Goal: Communication & Community: Answer question/provide support

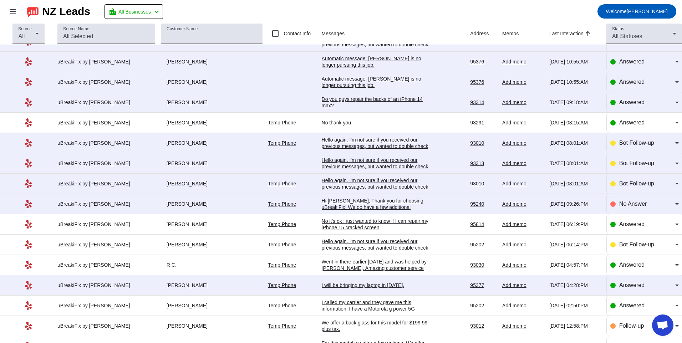
scroll to position [71, 0]
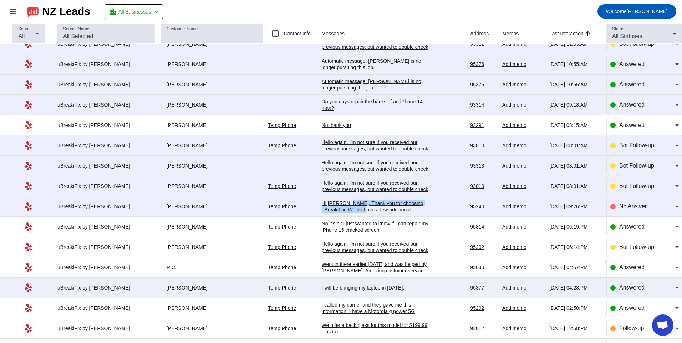
drag, startPoint x: 341, startPoint y: 206, endPoint x: 345, endPoint y: 207, distance: 4.0
click at [345, 207] on div "Hi [PERSON_NAME], Thank you for choosing uBreakiFix! We do have a few additiona…" at bounding box center [375, 219] width 107 height 39
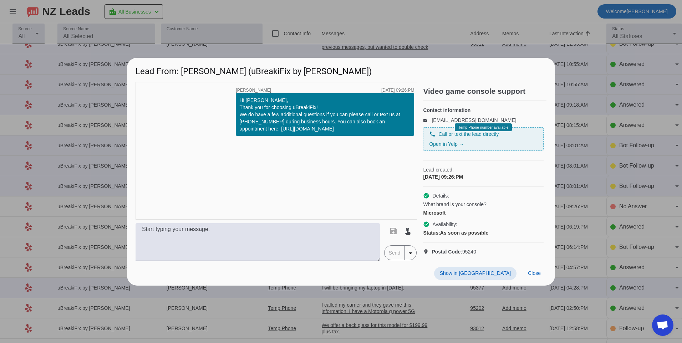
click at [346, 207] on div "timer close [PERSON_NAME] [DATE] 09:26:PM Hi [PERSON_NAME], Thank you for choos…" at bounding box center [277, 151] width 282 height 138
click at [542, 277] on span at bounding box center [534, 273] width 24 height 13
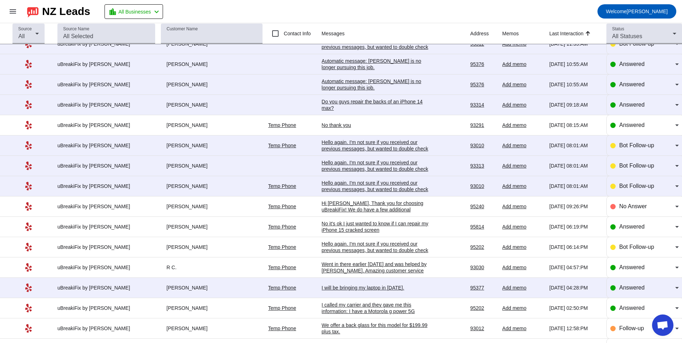
click at [375, 180] on div "Hello again. I'm not sure if you received our previous messages, but wanted to …" at bounding box center [375, 189] width 107 height 19
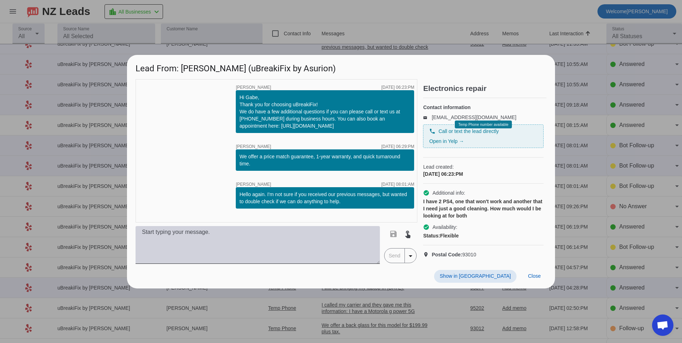
click at [239, 258] on textarea at bounding box center [258, 245] width 244 height 38
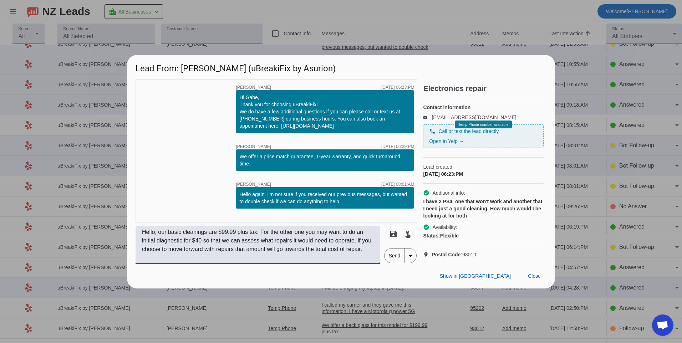
type textarea "Hello, our basic cleanings are $99.99 plus tax. For the other one you may want …"
click at [393, 259] on span "Send" at bounding box center [394, 256] width 20 height 14
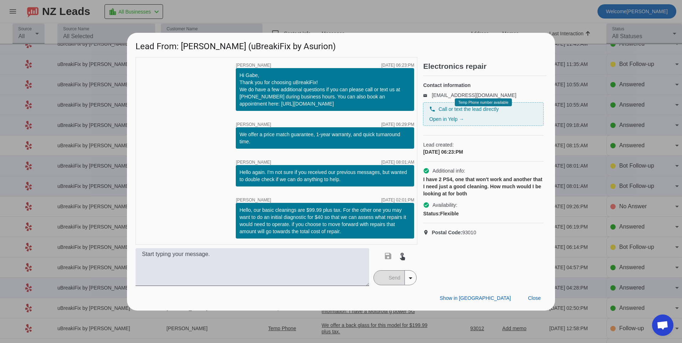
scroll to position [0, 0]
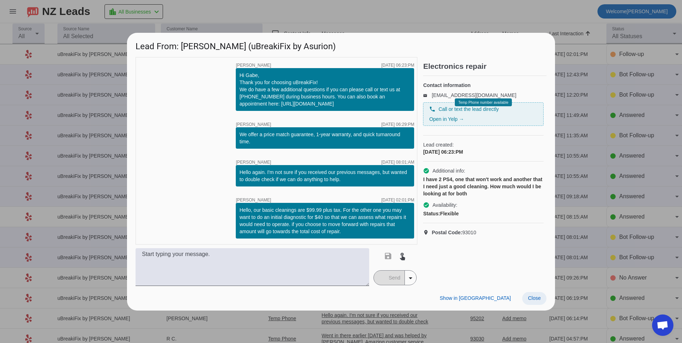
click at [540, 299] on span "Close" at bounding box center [534, 298] width 13 height 6
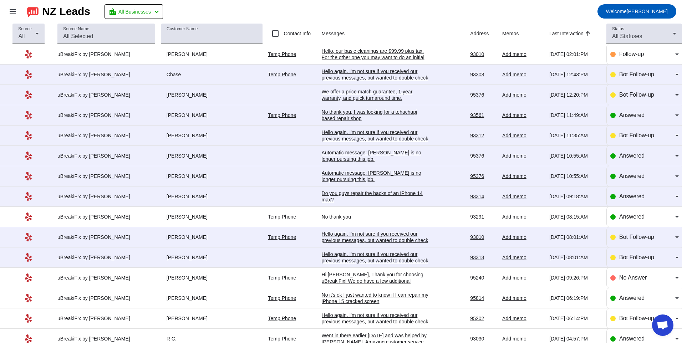
click at [366, 194] on div "Do you guys repair the backs of an iPhone 14 max?" at bounding box center [375, 196] width 107 height 13
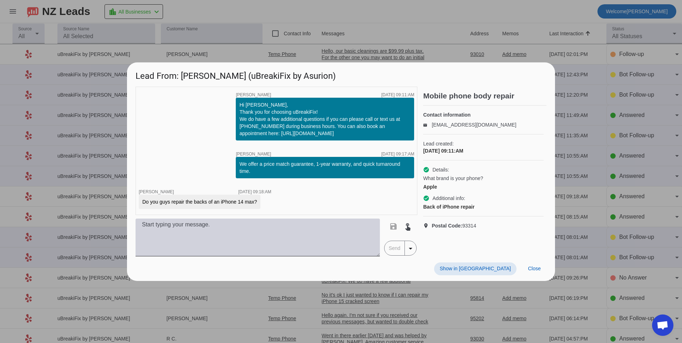
click at [338, 235] on textarea at bounding box center [258, 238] width 244 height 38
click at [250, 227] on textarea "Yes we do" at bounding box center [258, 238] width 244 height 38
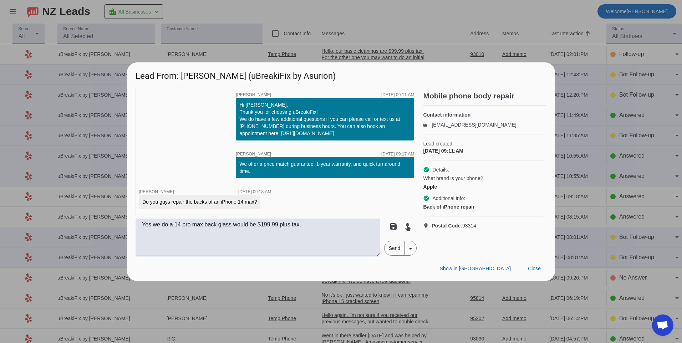
type textarea "Yes we do a 14 pro max back glass would be $199.99 plus tax."
click at [394, 247] on span "Send" at bounding box center [394, 248] width 20 height 14
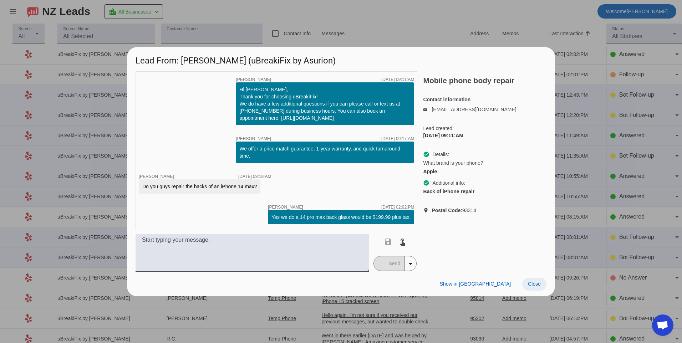
click at [535, 282] on span "Close" at bounding box center [534, 284] width 13 height 6
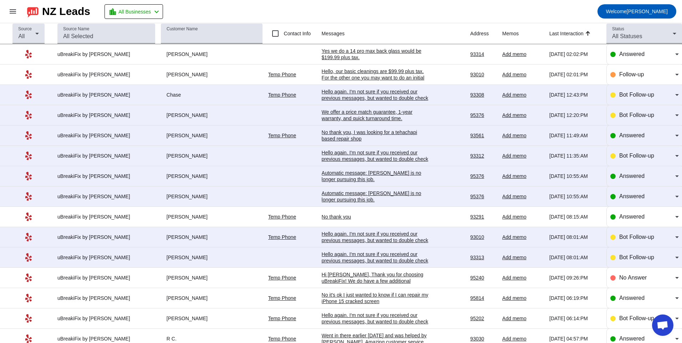
click at [380, 197] on div "Automatic message: [PERSON_NAME] is no longer pursuing this job." at bounding box center [375, 196] width 107 height 13
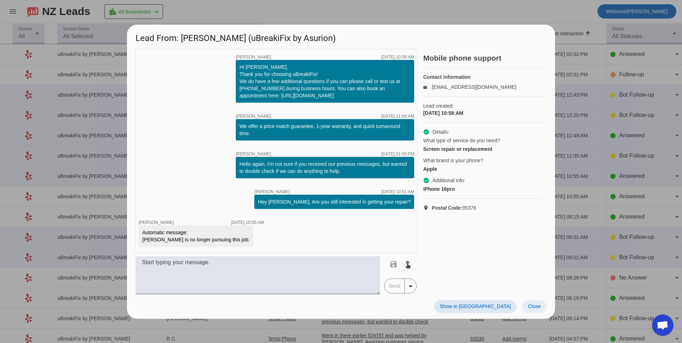
click at [525, 305] on span at bounding box center [534, 306] width 24 height 13
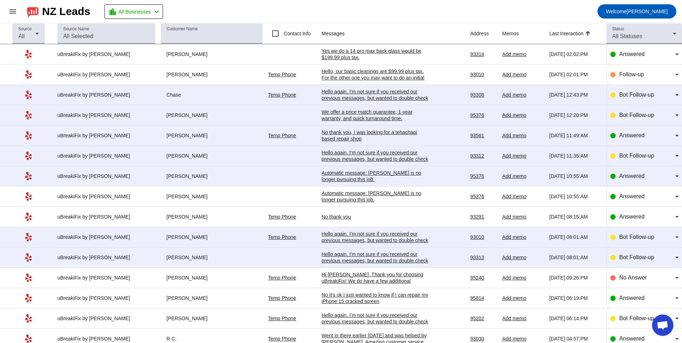
click at [330, 171] on div "Automatic message: [PERSON_NAME] is no longer pursuing this job." at bounding box center [375, 176] width 107 height 13
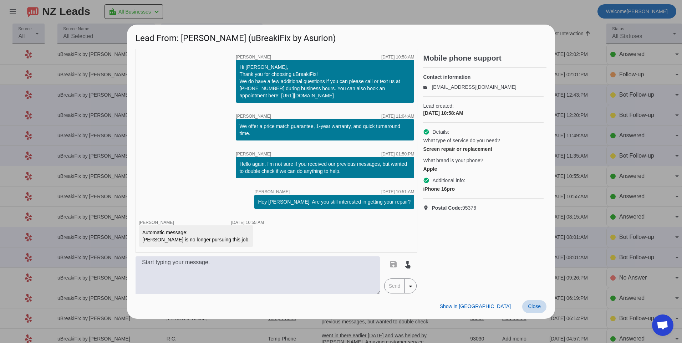
click at [540, 305] on span "Close" at bounding box center [534, 307] width 13 height 6
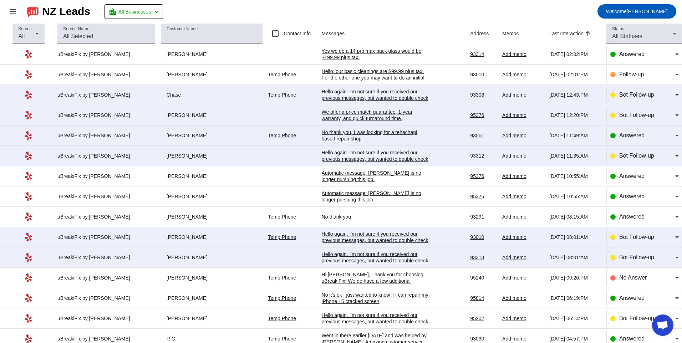
click at [337, 156] on div "Hello again. I'm not sure if you received our previous messages, but wanted to …" at bounding box center [375, 158] width 107 height 19
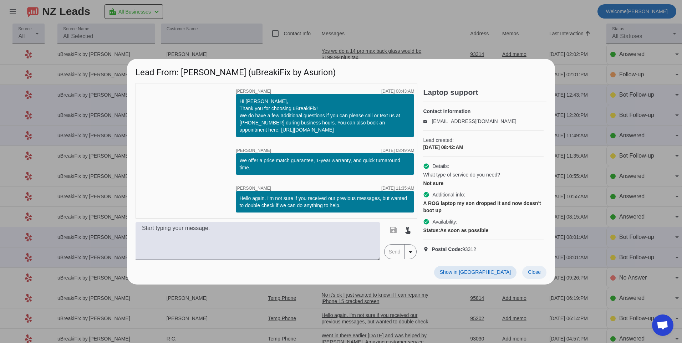
click at [535, 275] on span "Close" at bounding box center [534, 272] width 13 height 6
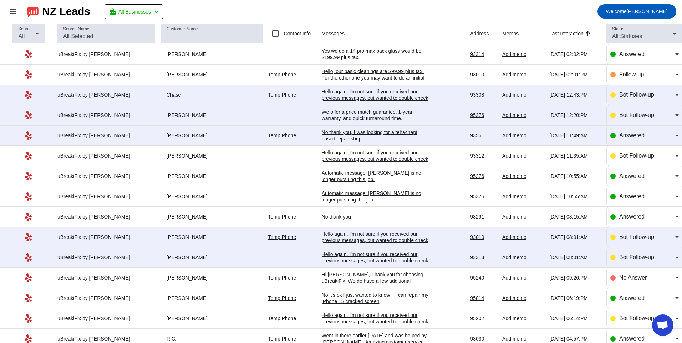
click at [355, 139] on div "No thank you, I was looking for a tehachapi based repair shop" at bounding box center [375, 135] width 107 height 13
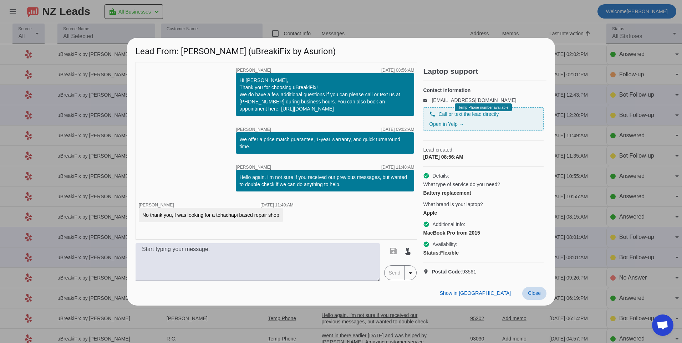
click at [524, 300] on span at bounding box center [534, 293] width 24 height 13
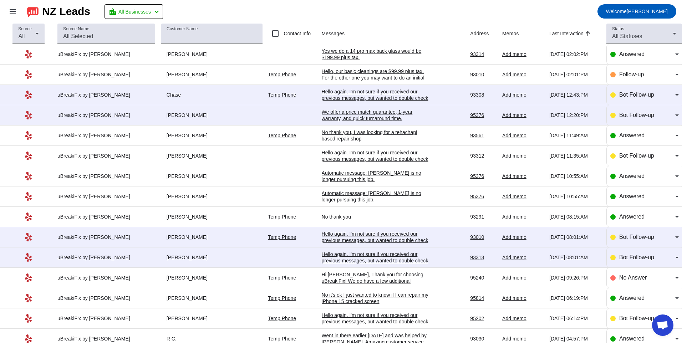
click at [345, 114] on div "We offer a price match guarantee, 1-year warranty, and quick turnaround time.​" at bounding box center [375, 115] width 107 height 13
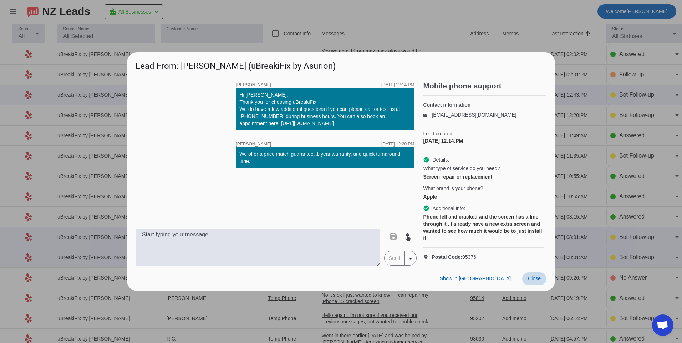
click at [537, 285] on span at bounding box center [534, 278] width 24 height 13
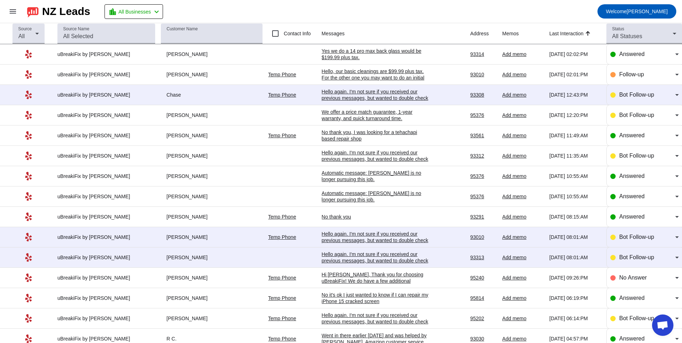
click at [361, 85] on td "Hello, our basic cleanings are $99.99 plus tax. For the other one you may want …" at bounding box center [396, 75] width 149 height 20
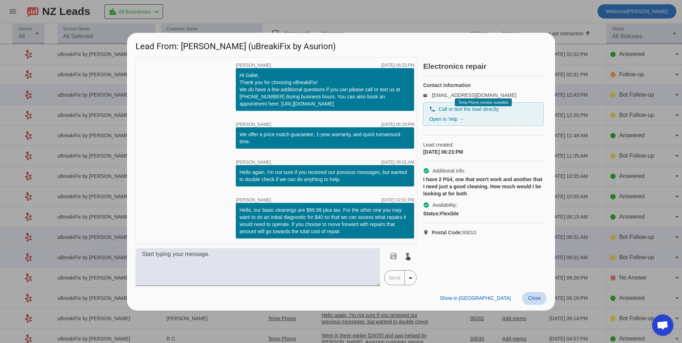
click at [523, 294] on span at bounding box center [534, 298] width 24 height 13
